Goal: Task Accomplishment & Management: Manage account settings

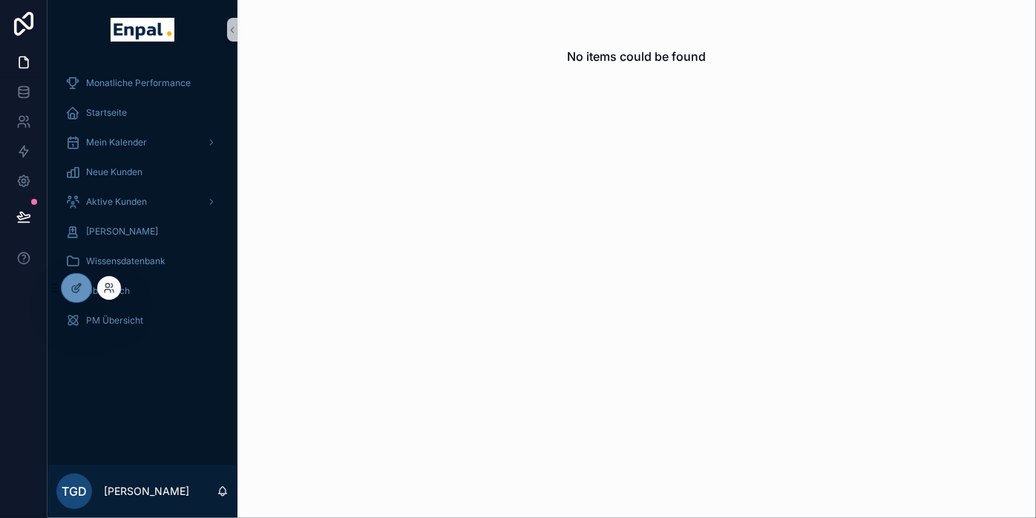
click at [117, 287] on div at bounding box center [109, 288] width 24 height 24
click at [111, 287] on icon at bounding box center [111, 286] width 1 height 4
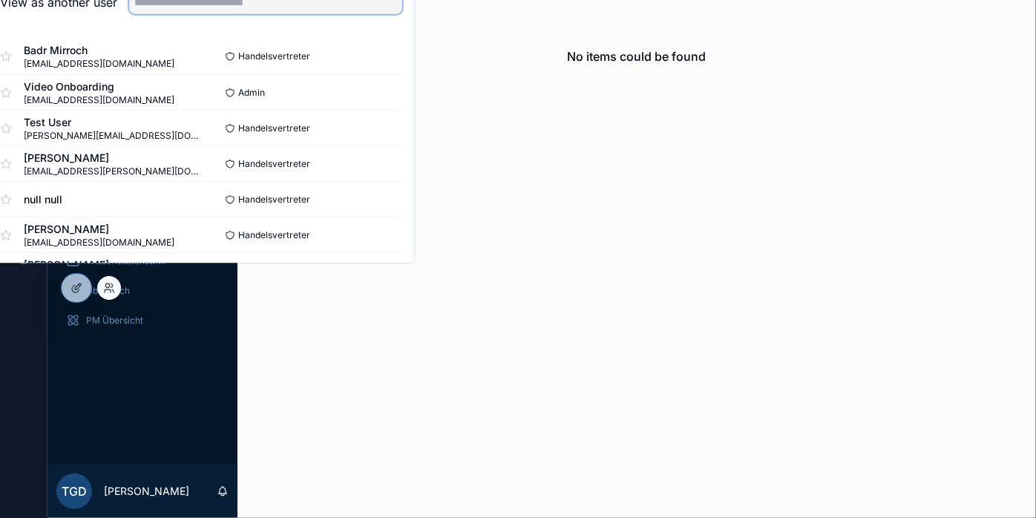
click at [248, 14] on input "text" at bounding box center [265, 2] width 273 height 24
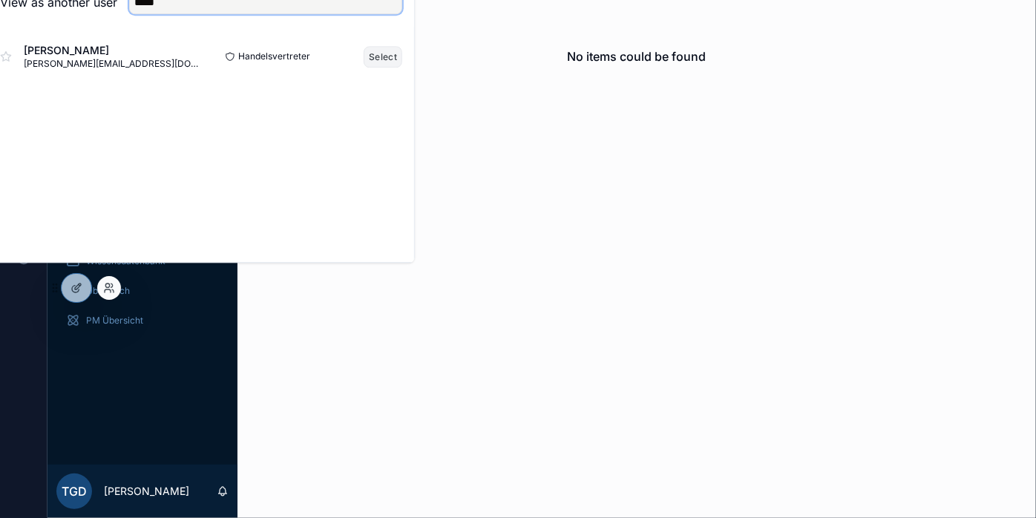
type input "*****"
click at [402, 63] on button "Select" at bounding box center [383, 57] width 39 height 22
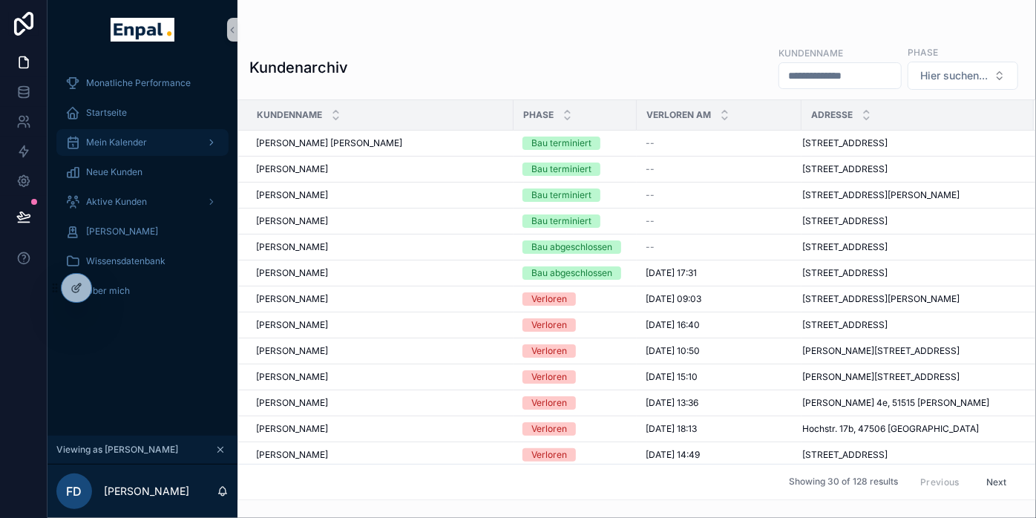
click at [116, 143] on span "Mein Kalender" at bounding box center [116, 143] width 61 height 12
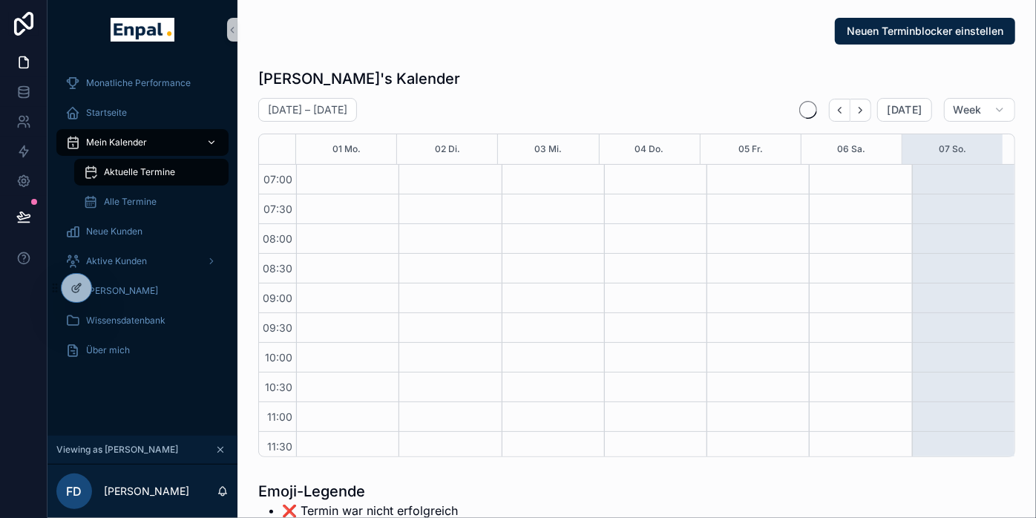
scroll to position [416, 0]
click at [127, 165] on div "Aktuelle Termine" at bounding box center [151, 172] width 137 height 24
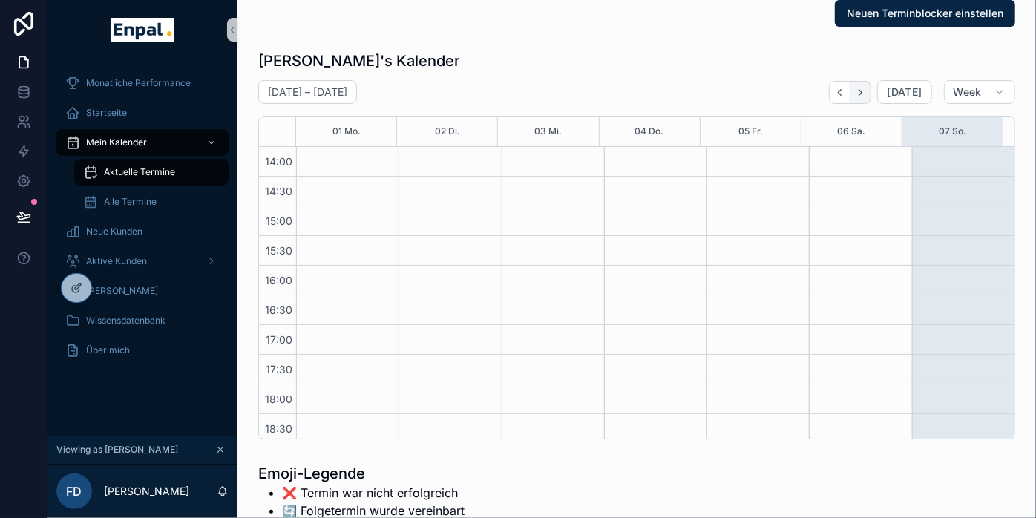
click at [865, 89] on icon "Next" at bounding box center [860, 92] width 11 height 11
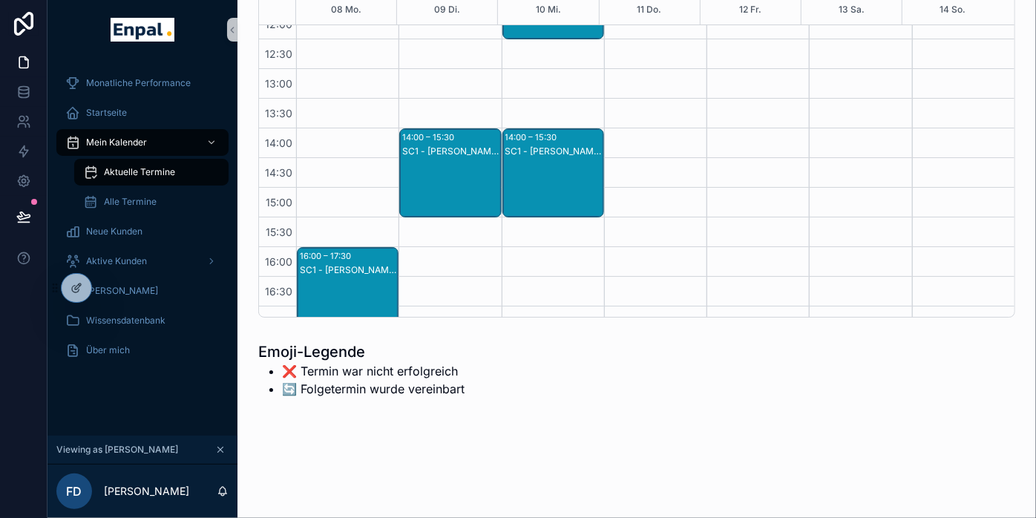
scroll to position [303, 0]
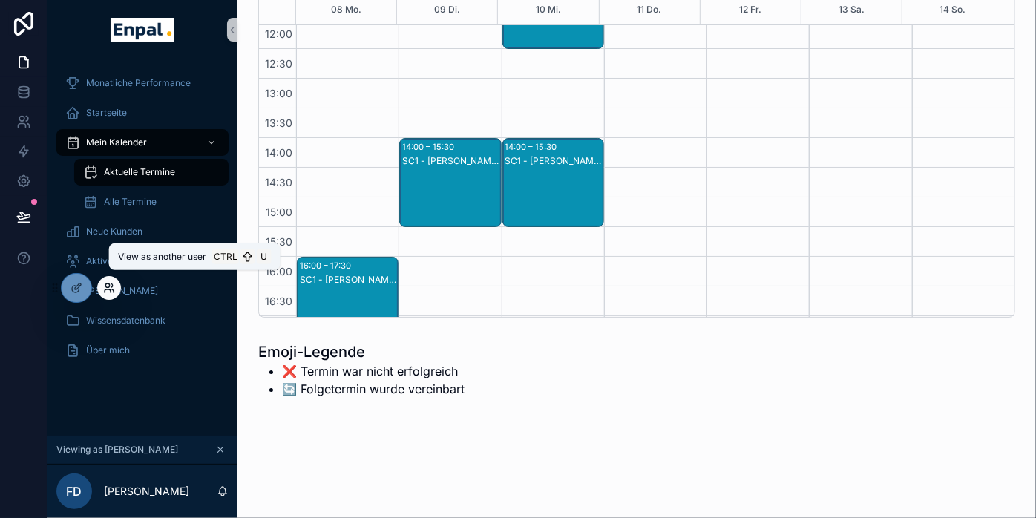
click at [108, 286] on icon at bounding box center [109, 288] width 12 height 12
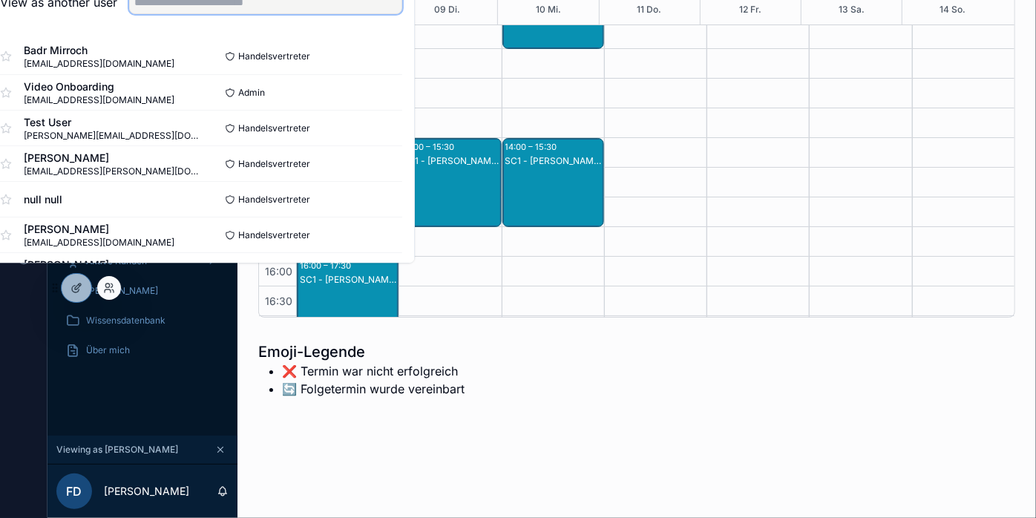
click at [244, 14] on input "text" at bounding box center [265, 2] width 273 height 24
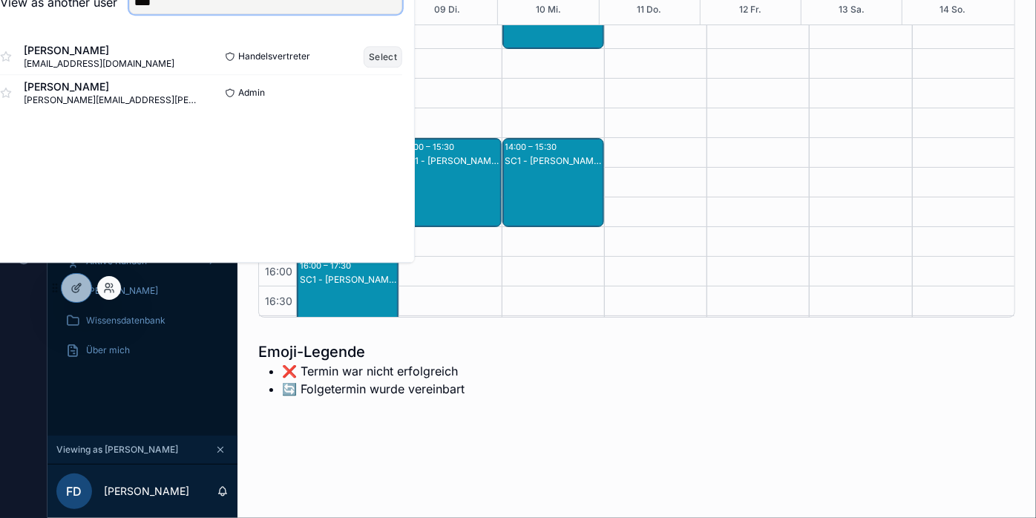
type input "****"
click at [395, 68] on button "Select" at bounding box center [383, 57] width 39 height 22
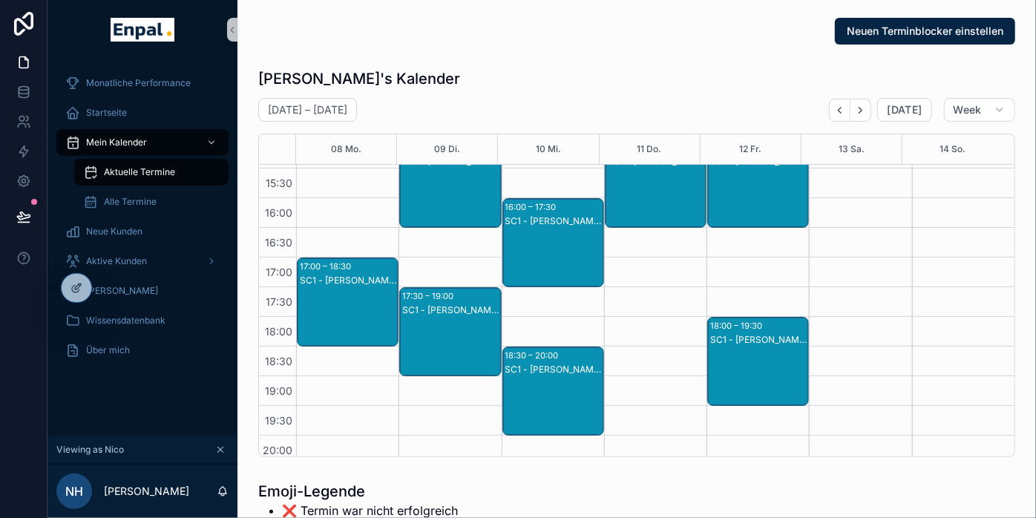
scroll to position [503, 0]
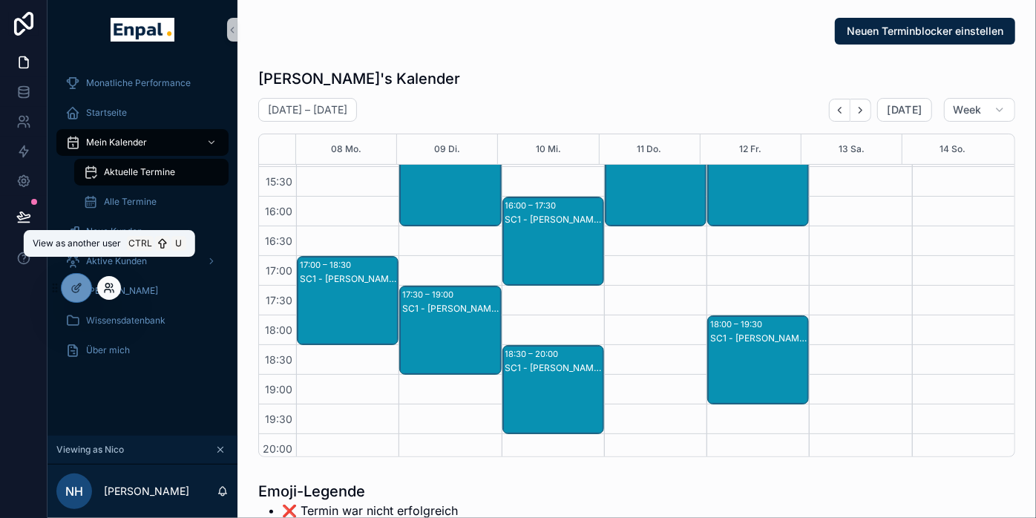
click at [107, 292] on icon at bounding box center [109, 288] width 12 height 12
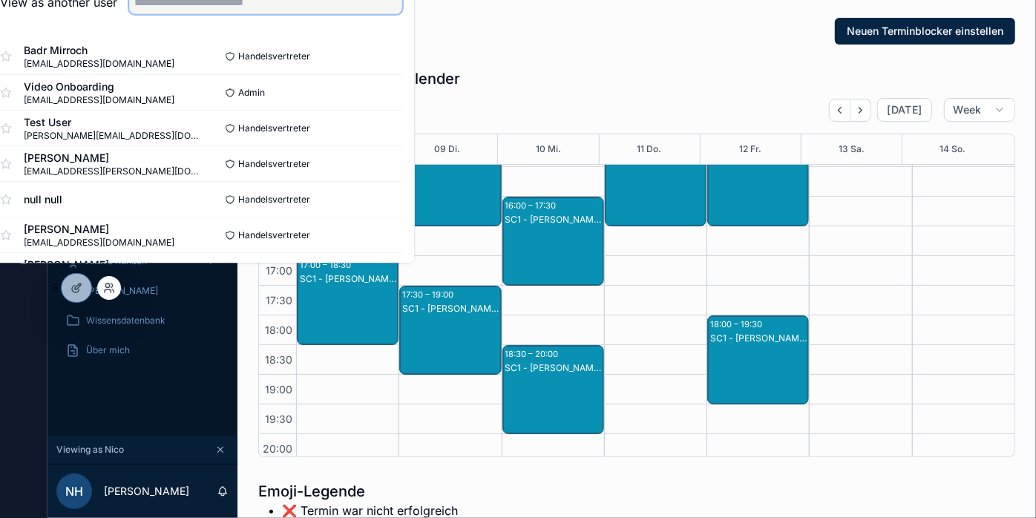
click at [273, 14] on input "text" at bounding box center [265, 2] width 273 height 24
type input "*"
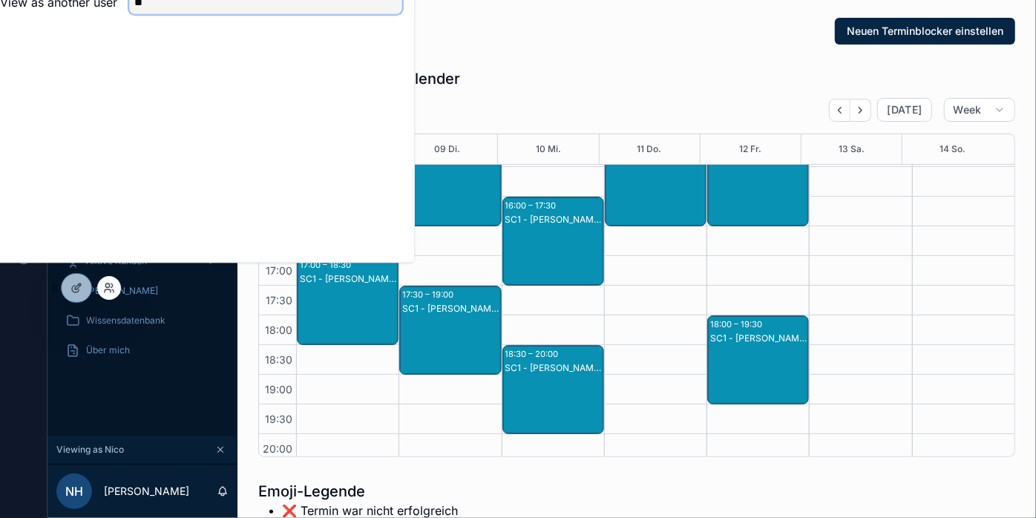
type input "*"
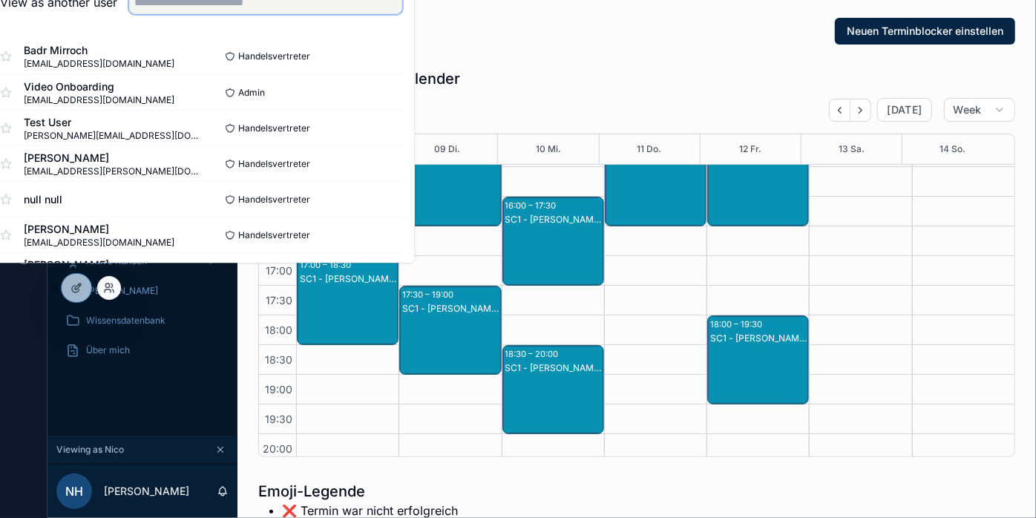
click at [262, 14] on input "text" at bounding box center [265, 2] width 273 height 24
click at [258, 14] on input "text" at bounding box center [265, 2] width 273 height 24
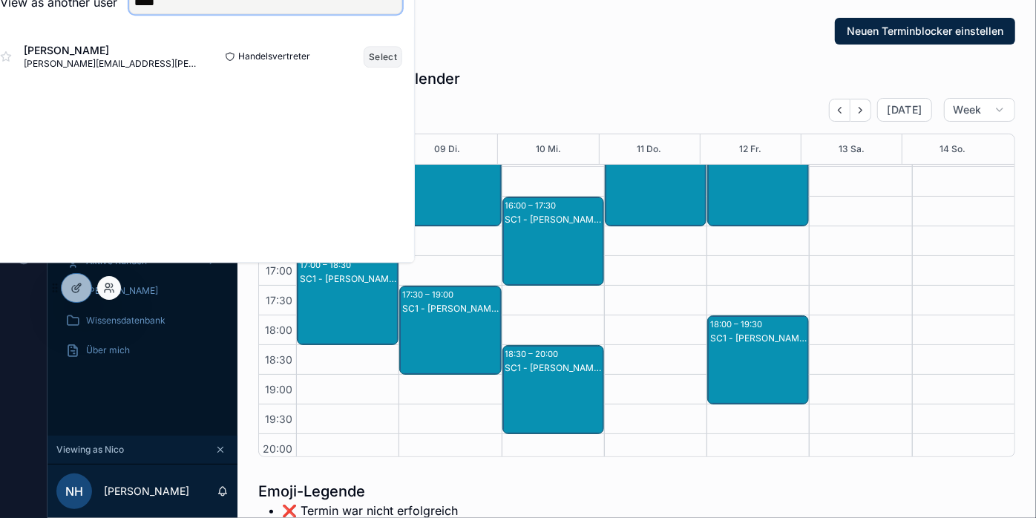
type input "*****"
click at [402, 68] on button "Select" at bounding box center [383, 57] width 39 height 22
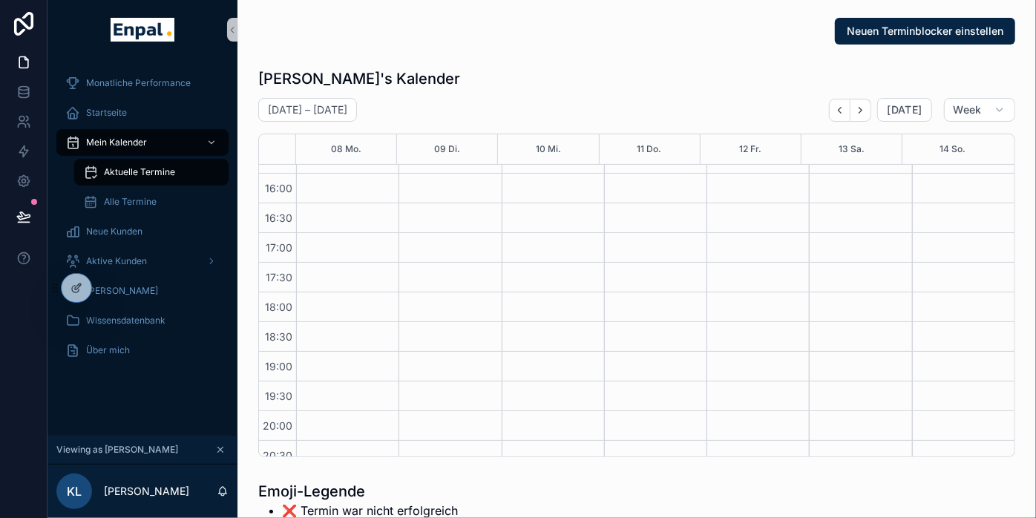
scroll to position [588, 0]
